Goal: Connect with others: Establish contact or relationships with other users

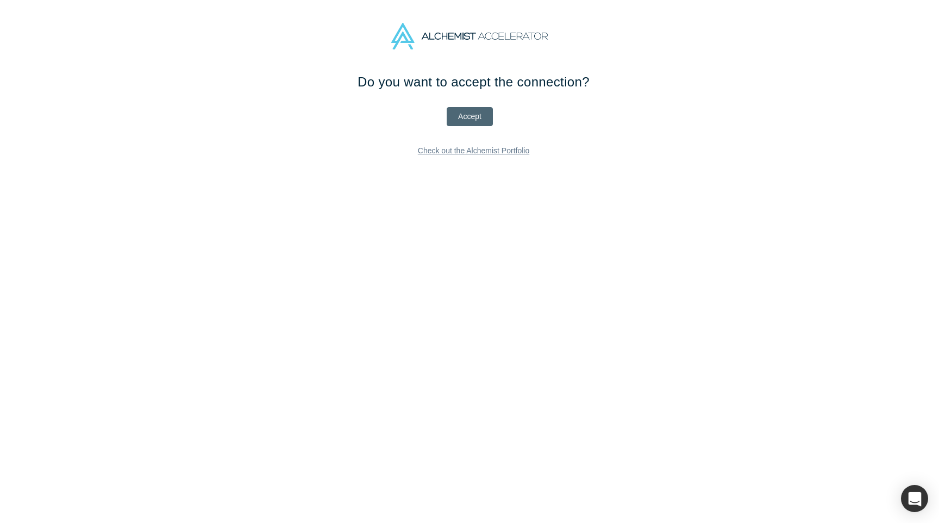
click at [466, 117] on button "Accept" at bounding box center [470, 116] width 46 height 19
